Goal: Navigation & Orientation: Find specific page/section

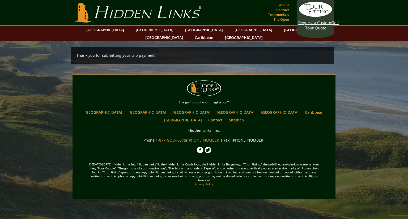
click at [286, 5] on link "About" at bounding box center [284, 4] width 13 height 7
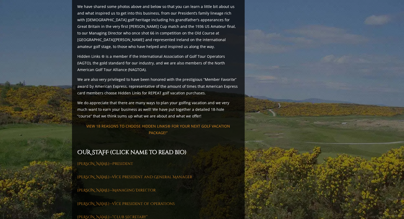
scroll to position [640, 0]
click at [111, 161] on link "[PERSON_NAME]—President" at bounding box center [105, 163] width 56 height 5
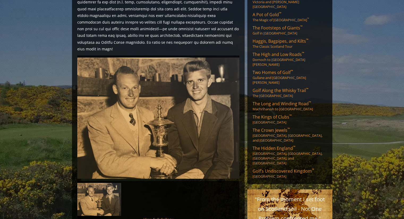
scroll to position [237, 0]
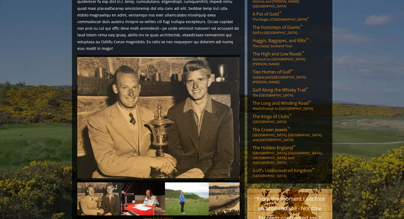
click at [160, 215] on link "View Full Gallery" at bounding box center [158, 219] width 29 height 5
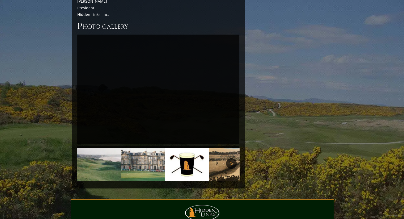
scroll to position [1265, 0]
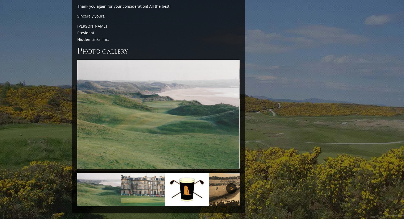
click at [234, 184] on link "Next" at bounding box center [231, 189] width 11 height 11
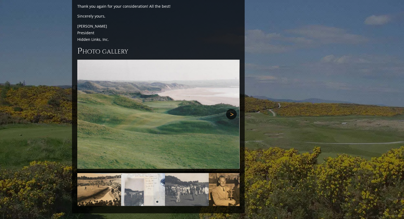
click at [235, 109] on link "Next" at bounding box center [231, 114] width 11 height 11
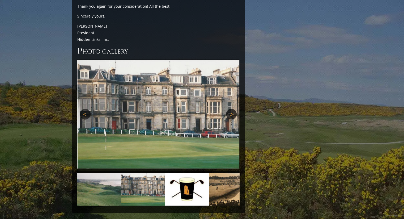
click at [235, 109] on link "Next" at bounding box center [231, 114] width 11 height 11
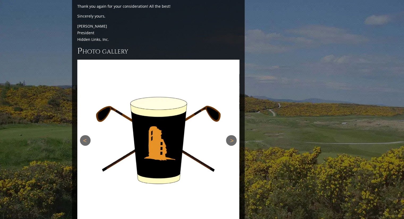
click at [235, 78] on div "Previous Next Previous Next" at bounding box center [158, 141] width 162 height 162
click at [229, 135] on link "Next" at bounding box center [231, 140] width 11 height 11
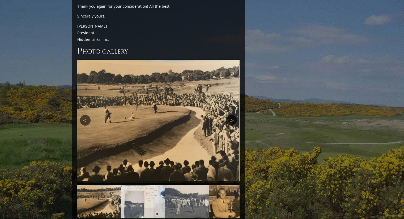
click at [229, 110] on img at bounding box center [158, 121] width 162 height 122
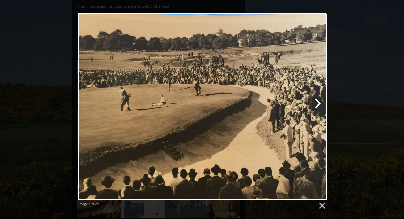
click at [321, 19] on link at bounding box center [246, 107] width 159 height 188
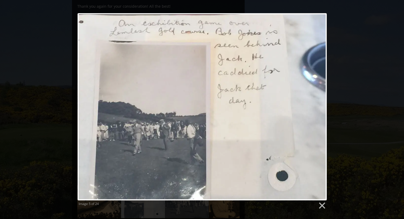
click at [356, 64] on div "Image 5 of 24" at bounding box center [202, 111] width 404 height 197
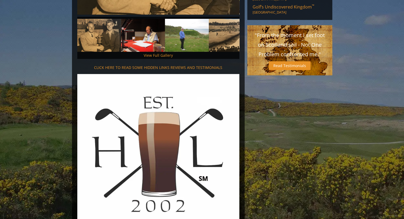
scroll to position [334, 0]
